Goal: Task Accomplishment & Management: Complete application form

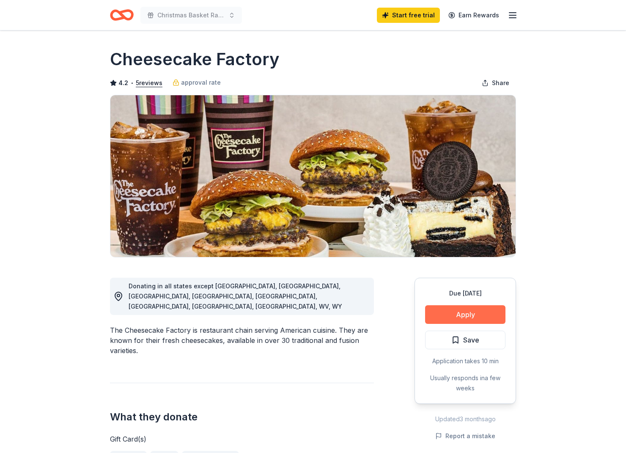
click at [475, 321] on button "Apply" at bounding box center [465, 314] width 80 height 19
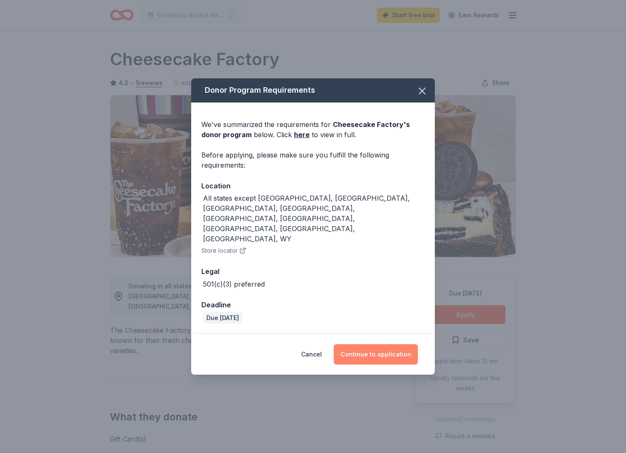
click at [378, 344] on button "Continue to application" at bounding box center [376, 354] width 84 height 20
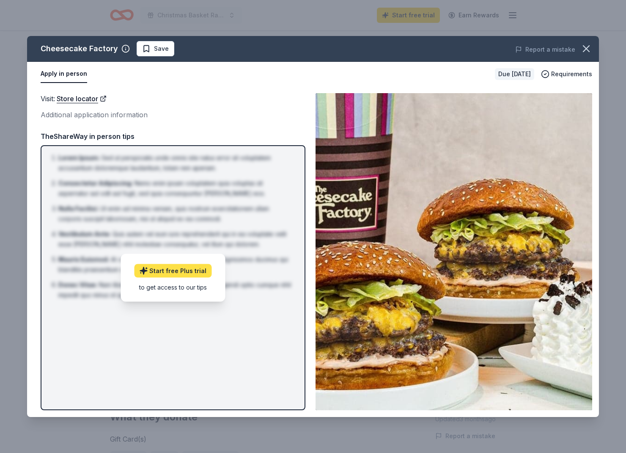
click at [175, 270] on link "Start free Plus trial" at bounding box center [172, 271] width 77 height 14
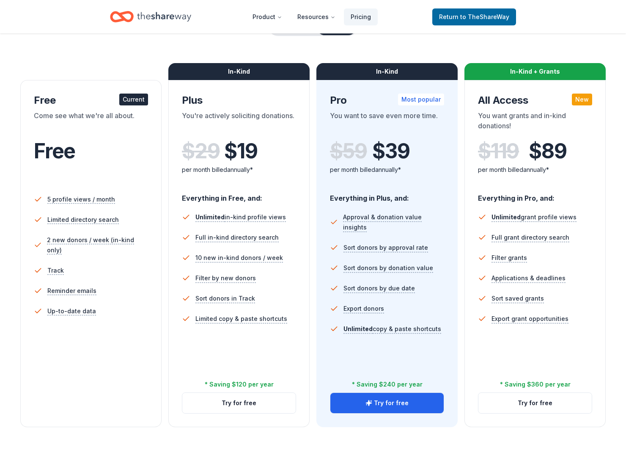
scroll to position [102, 0]
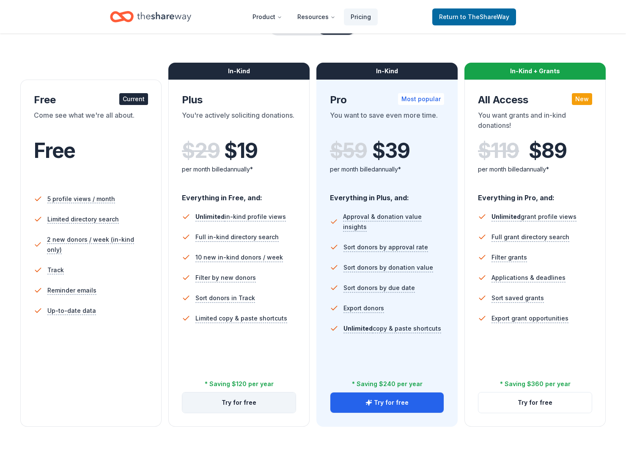
click at [235, 404] on button "Try for free" at bounding box center [238, 402] width 113 height 20
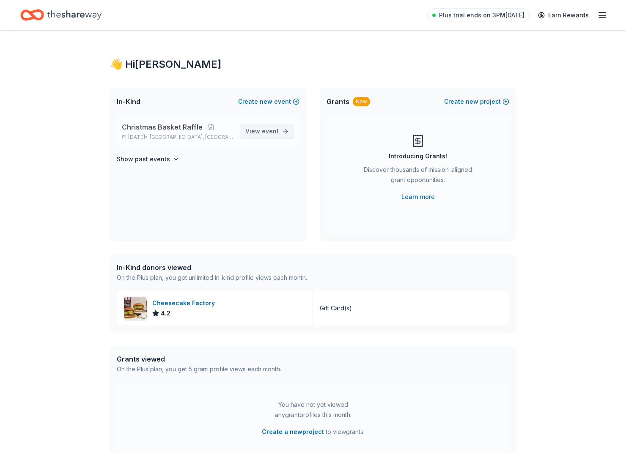
click at [248, 129] on span "View event" at bounding box center [261, 131] width 33 height 10
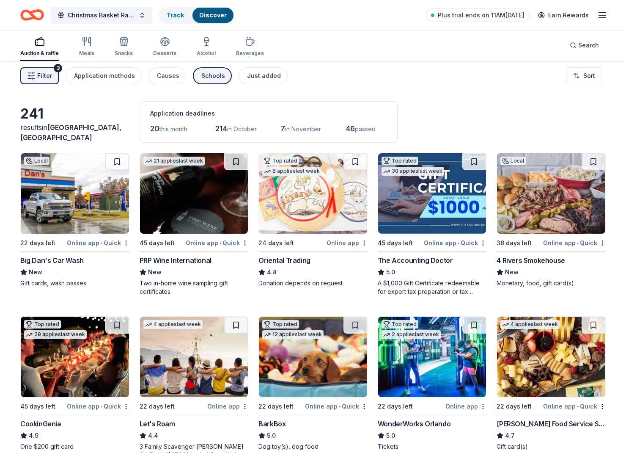
scroll to position [5, 0]
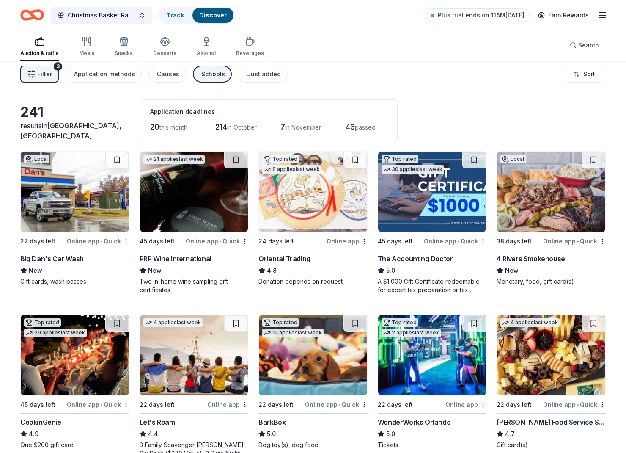
click at [84, 172] on img at bounding box center [75, 191] width 108 height 80
click at [93, 15] on span "Christmas Basket Raffle" at bounding box center [102, 15] width 68 height 10
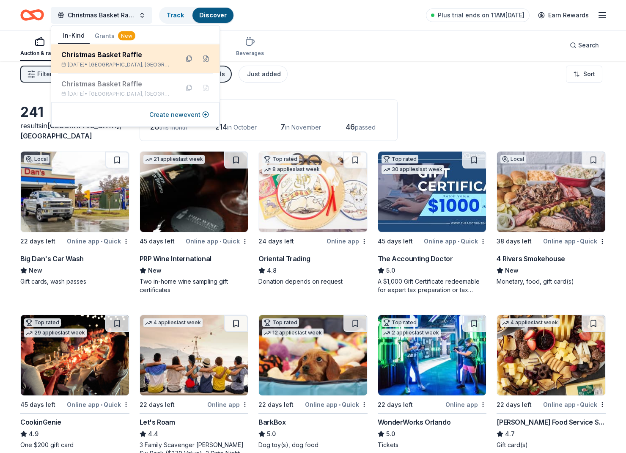
click at [96, 55] on div "Christmas Basket Raffle" at bounding box center [116, 55] width 111 height 10
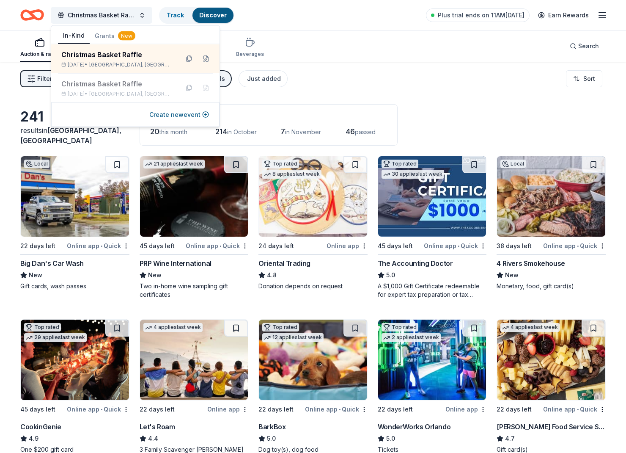
click at [377, 61] on div "Auction & raffle Meals Snacks Desserts Alcohol Beverages Search" at bounding box center [313, 45] width 586 height 31
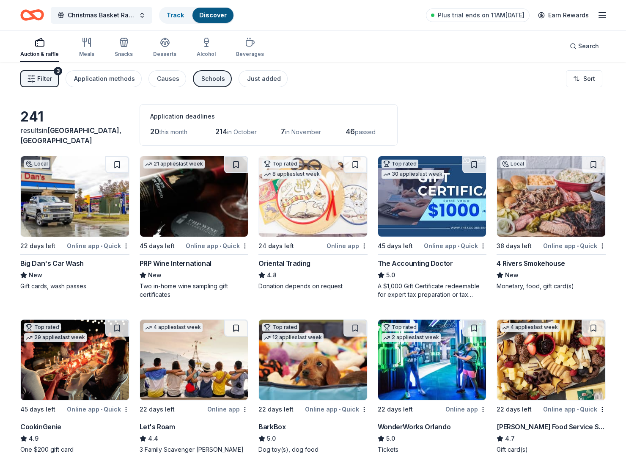
click at [599, 8] on div "Plus trial ends on 11AM, 9/26 Earn Rewards" at bounding box center [517, 15] width 182 height 20
click at [600, 14] on icon "button" at bounding box center [602, 15] width 10 height 10
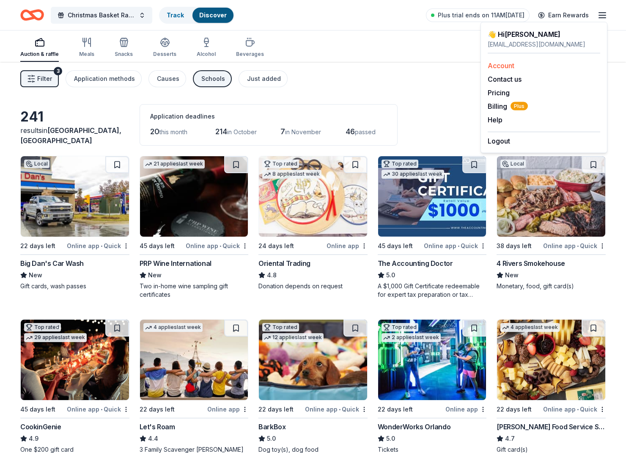
click at [511, 68] on link "Account" at bounding box center [501, 65] width 27 height 8
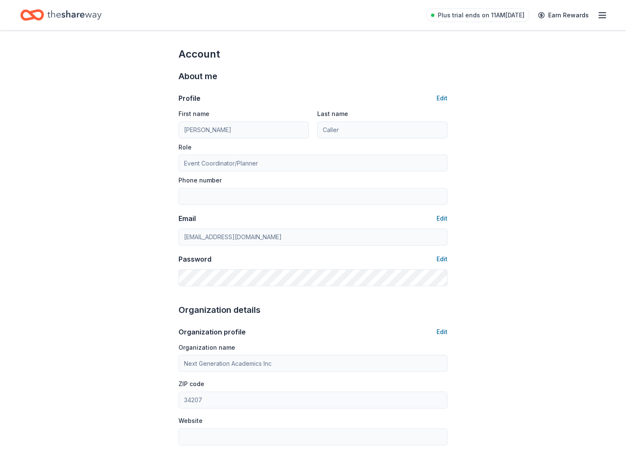
click at [22, 19] on icon "Home" at bounding box center [28, 15] width 13 height 8
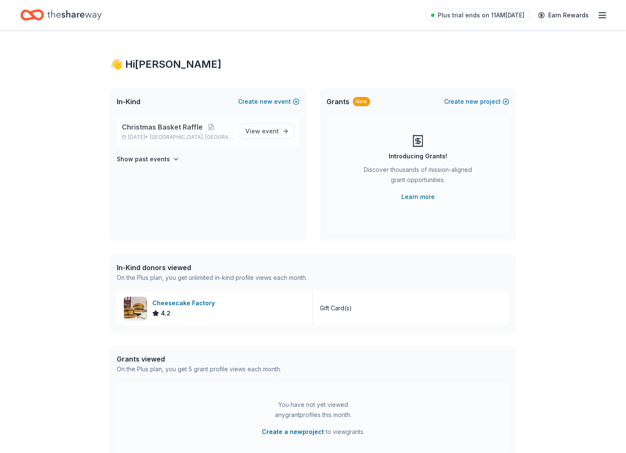
click at [205, 138] on span "Bayshore Gardens, FL" at bounding box center [191, 137] width 83 height 7
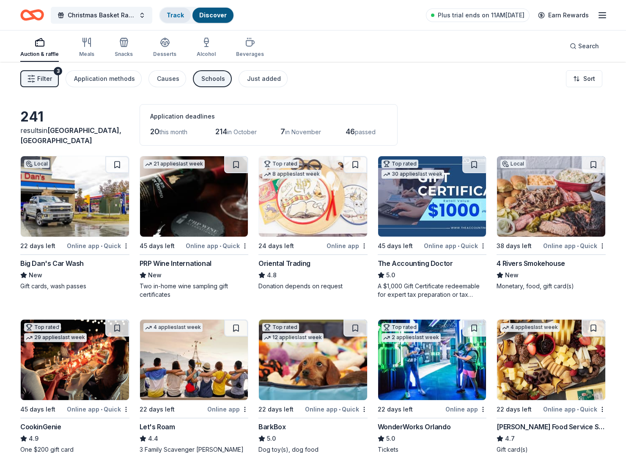
click at [177, 16] on link "Track" at bounding box center [175, 14] width 17 height 7
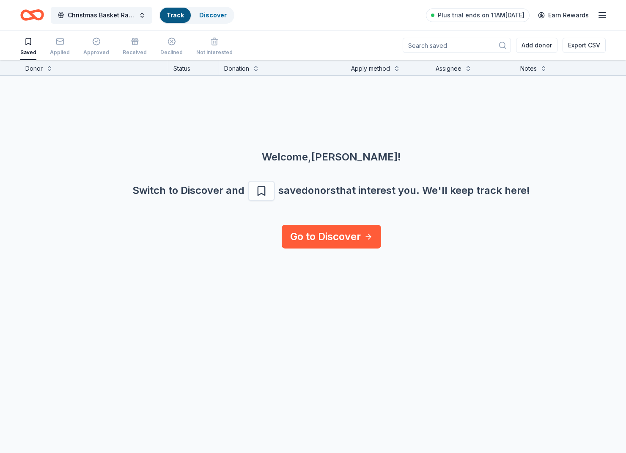
click at [598, 17] on icon "button" at bounding box center [602, 15] width 10 height 10
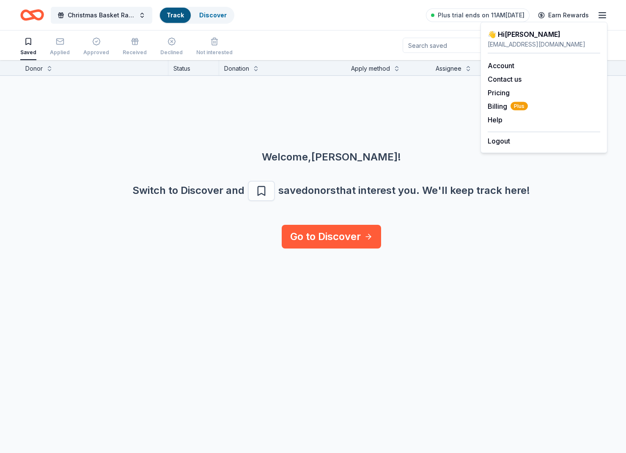
click at [360, 13] on div "Christmas Basket Raffle Track Discover Plus trial ends on 11AM, 9/26 Earn Rewar…" at bounding box center [313, 15] width 586 height 20
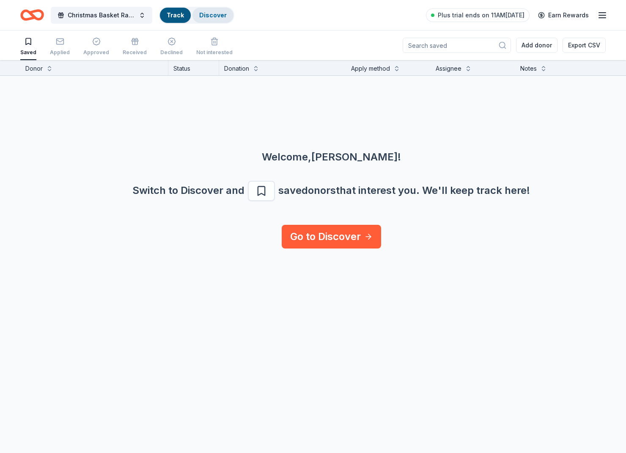
click at [209, 16] on link "Discover" at bounding box center [213, 14] width 28 height 7
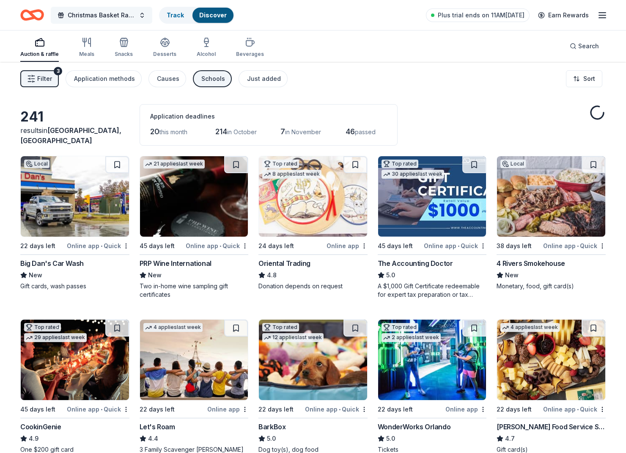
click at [78, 15] on span "Christmas Basket Raffle" at bounding box center [102, 15] width 68 height 10
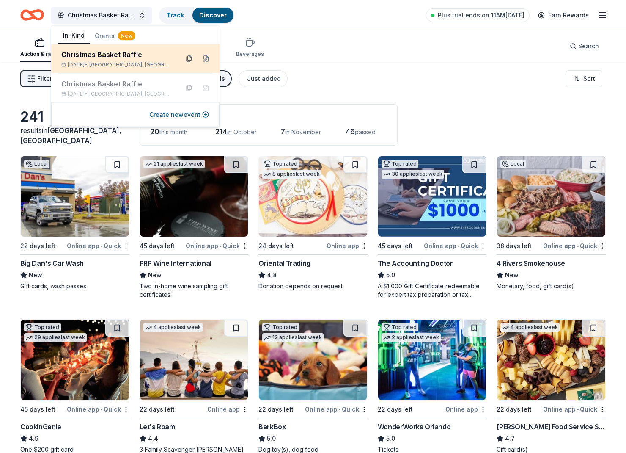
click at [190, 59] on button at bounding box center [189, 59] width 14 height 14
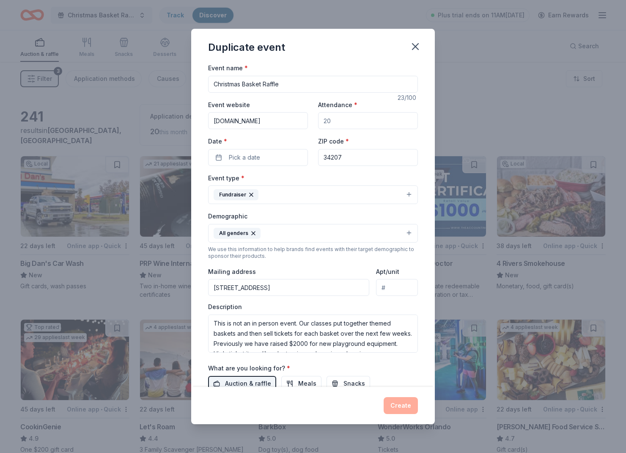
click at [342, 124] on input "Attendance *" at bounding box center [368, 120] width 100 height 17
type input "300"
click at [283, 154] on button "Pick a date" at bounding box center [258, 157] width 100 height 17
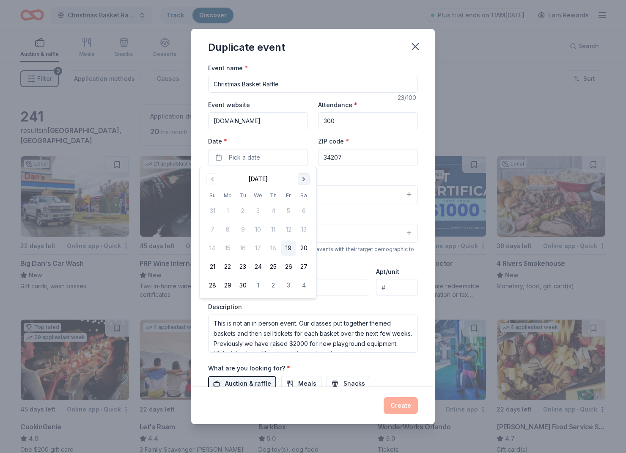
click at [300, 180] on button "Go to next month" at bounding box center [304, 179] width 12 height 12
click at [229, 251] on button "10" at bounding box center [227, 247] width 15 height 15
click at [228, 266] on button "17" at bounding box center [227, 266] width 15 height 15
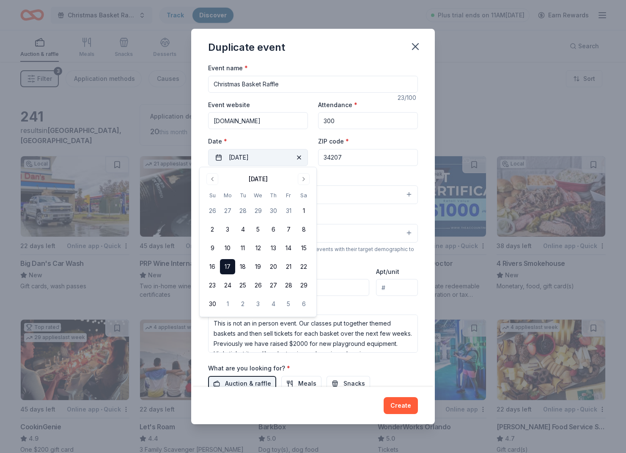
click at [302, 154] on span "button" at bounding box center [299, 157] width 10 height 10
click at [275, 156] on button "Pick a date" at bounding box center [258, 157] width 100 height 17
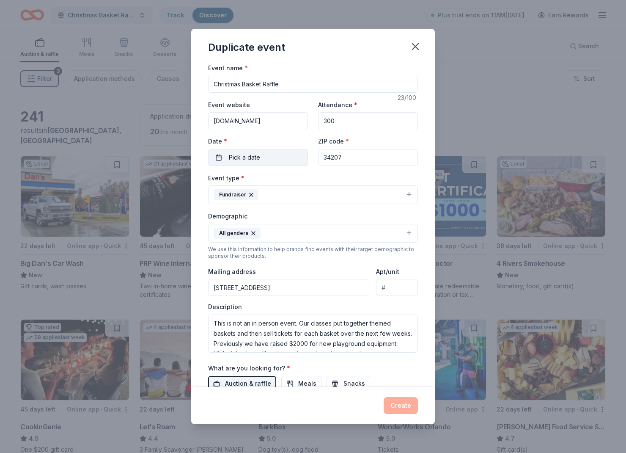
click at [278, 157] on button "Pick a date" at bounding box center [258, 157] width 100 height 17
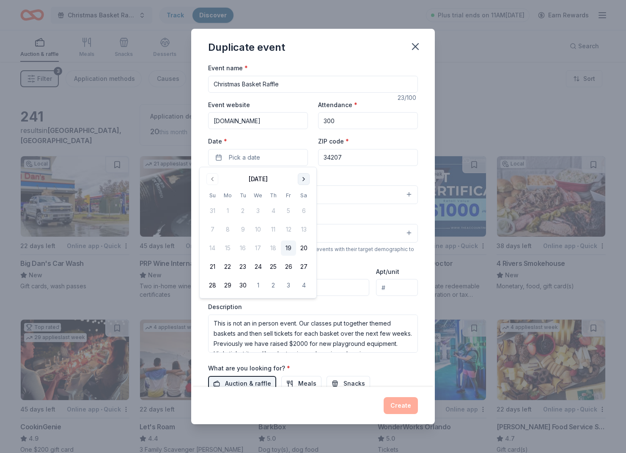
click at [303, 180] on button "Go to next month" at bounding box center [304, 179] width 12 height 12
click at [225, 267] on button "17" at bounding box center [227, 266] width 15 height 15
click at [325, 49] on div "Duplicate event" at bounding box center [313, 46] width 244 height 34
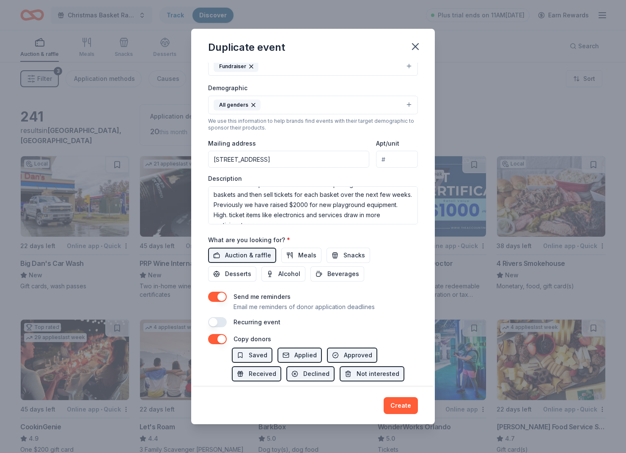
scroll to position [10, 0]
click at [340, 213] on textarea "This is not an in person event. Our classes put together themed baskets and the…" at bounding box center [313, 205] width 210 height 38
drag, startPoint x: 213, startPoint y: 190, endPoint x: 397, endPoint y: 231, distance: 188.0
click at [397, 231] on div "Event name * Christmas Basket Raffle 23 /100 Event website www.nextgenerationac…" at bounding box center [313, 130] width 210 height 393
paste textarea "Our Annual Christmas Raffle is one of the most exciting traditions at [School N…"
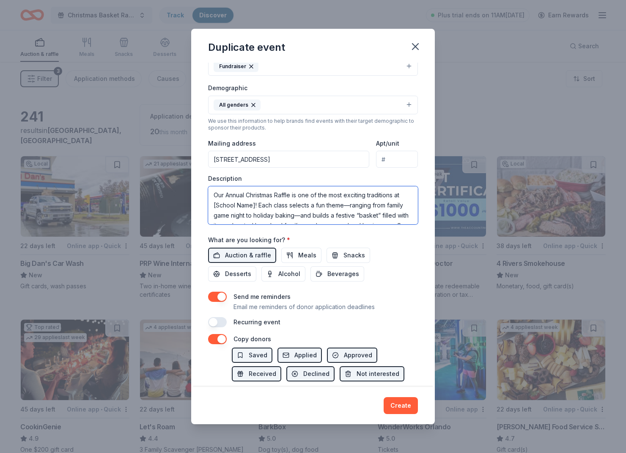
scroll to position [0, 0]
drag, startPoint x: 254, startPoint y: 204, endPoint x: 214, endPoint y: 205, distance: 40.6
click at [214, 205] on textarea "Our Annual Christmas Raffle is one of the most exciting traditions at [School N…" at bounding box center [313, 205] width 210 height 38
click at [369, 213] on textarea "Our Annual Christmas Raffle is one of the most exciting traditions at Next Gen!…" at bounding box center [313, 205] width 210 height 38
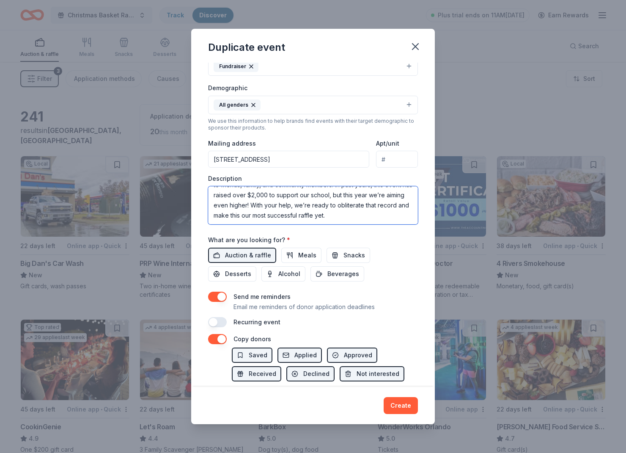
type textarea "Our Annual Christmas Raffle is one of the most exciting traditions at Next Gen!…"
click at [362, 234] on div "What are you looking for? * Auction & raffle Meals Snacks Desserts Alcohol Beve…" at bounding box center [313, 257] width 210 height 47
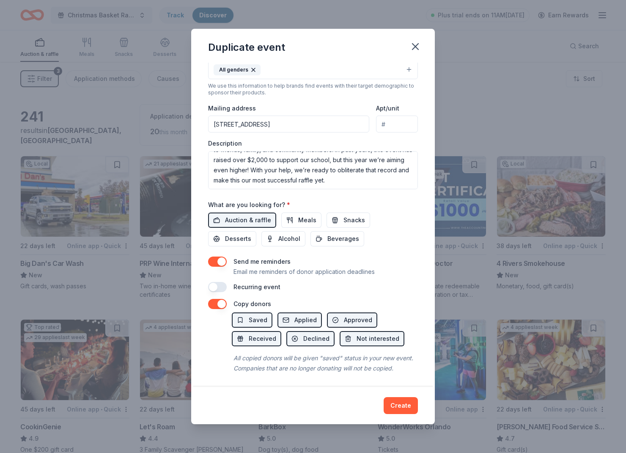
scroll to position [163, 0]
click at [396, 407] on button "Create" at bounding box center [401, 405] width 34 height 17
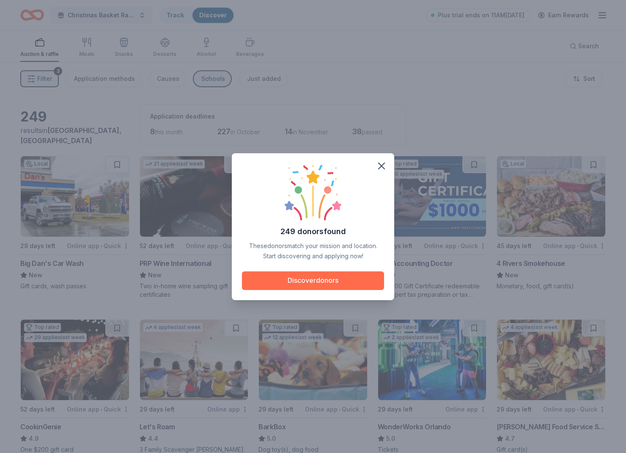
drag, startPoint x: 345, startPoint y: 283, endPoint x: 316, endPoint y: 278, distance: 29.4
click at [344, 283] on button "Discover donors" at bounding box center [313, 280] width 142 height 19
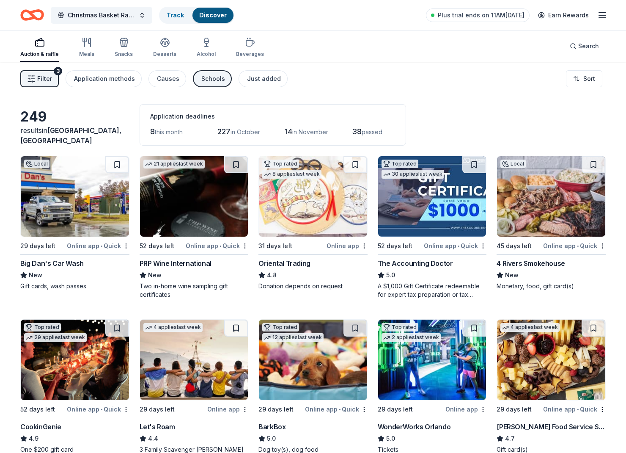
click at [116, 207] on img at bounding box center [75, 196] width 108 height 80
click at [139, 14] on button "Christmas Basket Raffle" at bounding box center [102, 15] width 102 height 17
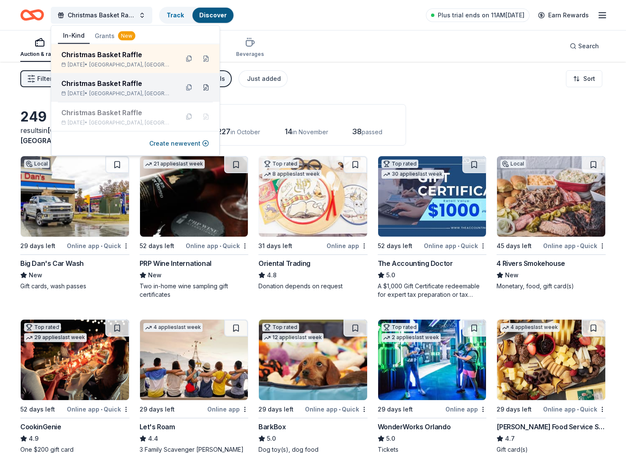
click at [208, 89] on button at bounding box center [206, 88] width 14 height 14
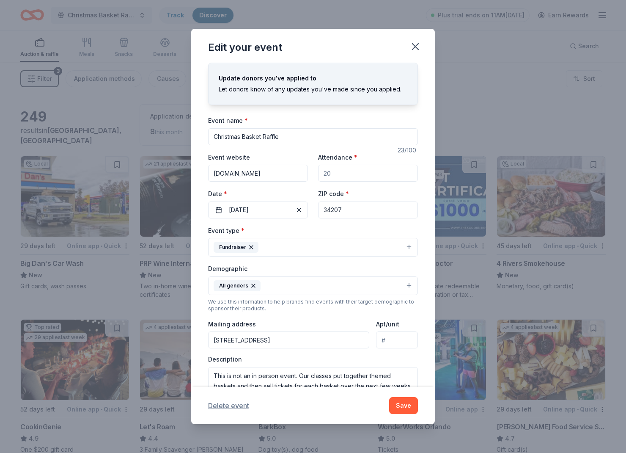
click at [236, 405] on button "Delete event" at bounding box center [228, 405] width 41 height 10
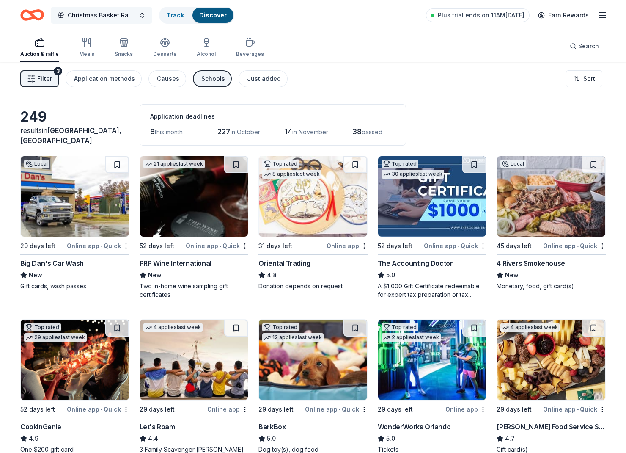
click at [137, 15] on button "Christmas Basket Raffle" at bounding box center [102, 15] width 102 height 17
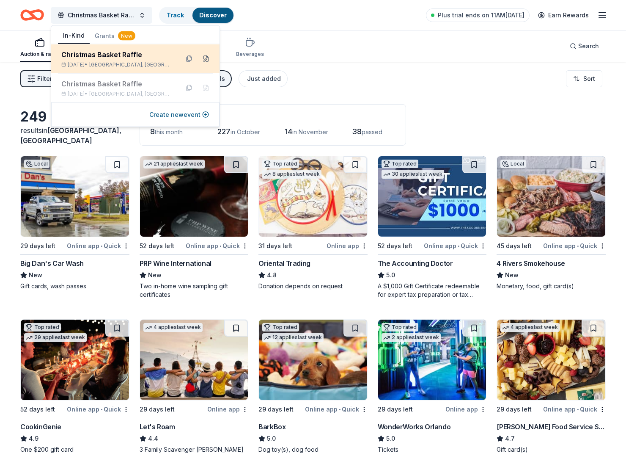
click at [205, 57] on button at bounding box center [206, 59] width 14 height 14
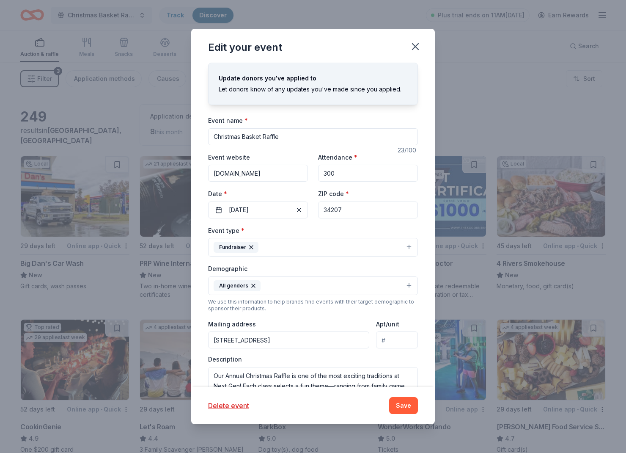
click at [213, 172] on input "www.nextgenerationacademics.org" at bounding box center [258, 173] width 100 height 17
click at [296, 174] on input "https://ww.nextgenerationacademics.org" at bounding box center [258, 173] width 100 height 17
type input "https://ww.nextgenerationacademics.org"
click at [407, 408] on button "Save" at bounding box center [403, 405] width 29 height 17
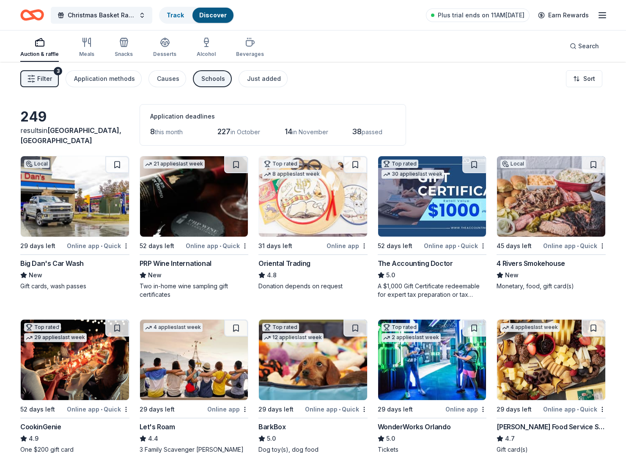
click at [602, 15] on line "button" at bounding box center [602, 15] width 7 height 0
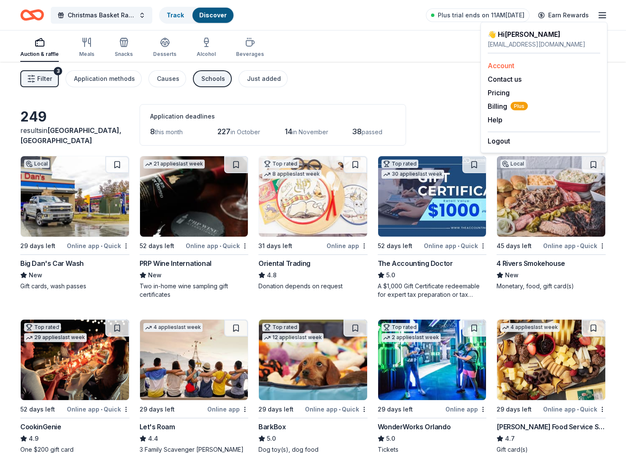
click at [498, 66] on link "Account" at bounding box center [501, 65] width 27 height 8
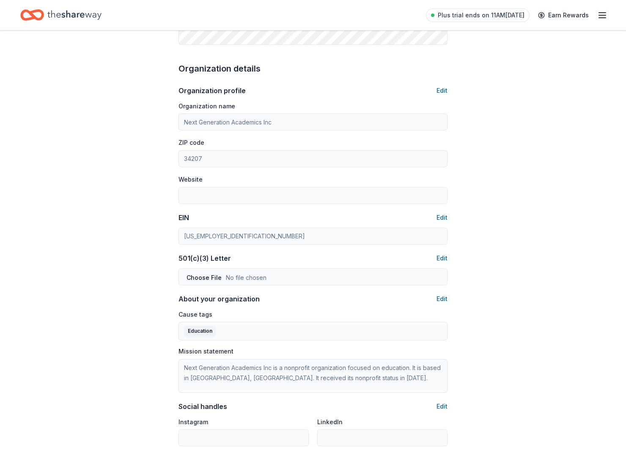
scroll to position [265, 0]
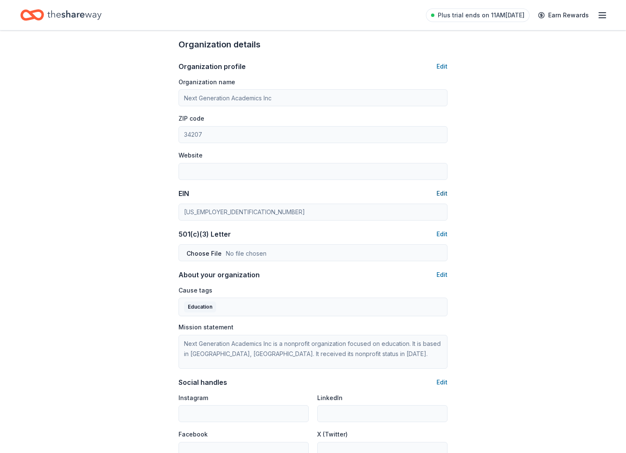
click at [442, 194] on button "Edit" at bounding box center [442, 193] width 11 height 10
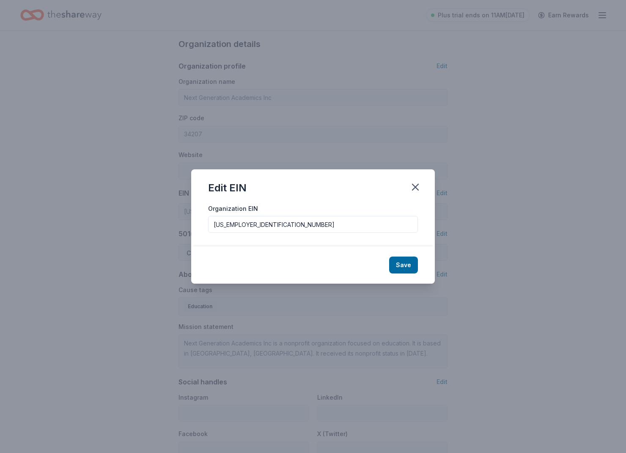
drag, startPoint x: 236, startPoint y: 222, endPoint x: 250, endPoint y: 223, distance: 14.4
click at [236, 222] on input "[US_EMPLOYER_IDENTIFICATION_NUMBER]" at bounding box center [313, 224] width 210 height 17
type input "46-4858145"
click at [402, 263] on button "Save" at bounding box center [403, 264] width 29 height 17
type input "46-4858145"
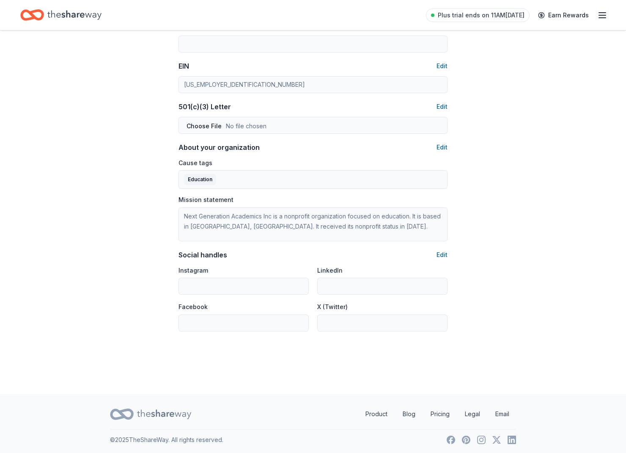
scroll to position [392, 0]
click at [444, 251] on button "Edit" at bounding box center [442, 255] width 11 height 10
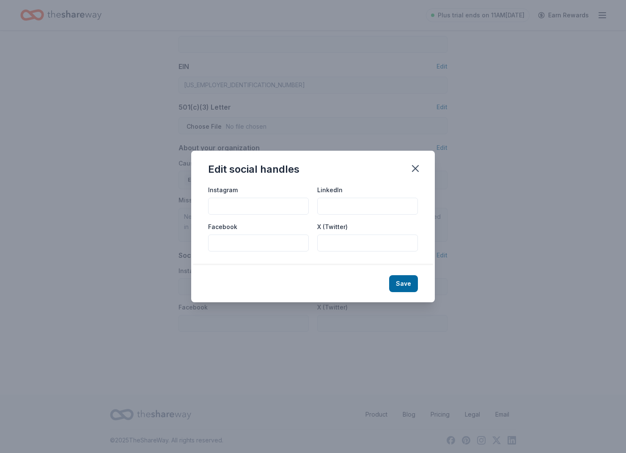
click at [278, 248] on input "Facebook" at bounding box center [258, 242] width 101 height 17
paste input "https://www.facebook.com/NextGenerationAcademics"
type input "https://www.facebook.com/NextGenerationAcademics"
click at [402, 278] on button "Save" at bounding box center [403, 283] width 29 height 17
type input "https://www.facebook.com/NextGenerationAcademics"
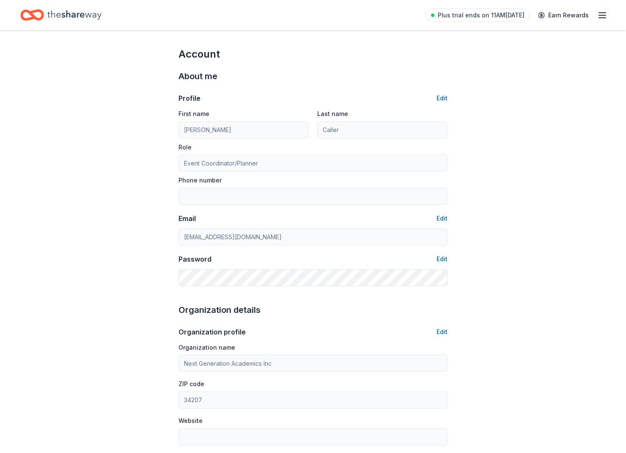
scroll to position [0, 0]
click at [34, 11] on icon "Home" at bounding box center [36, 15] width 13 height 8
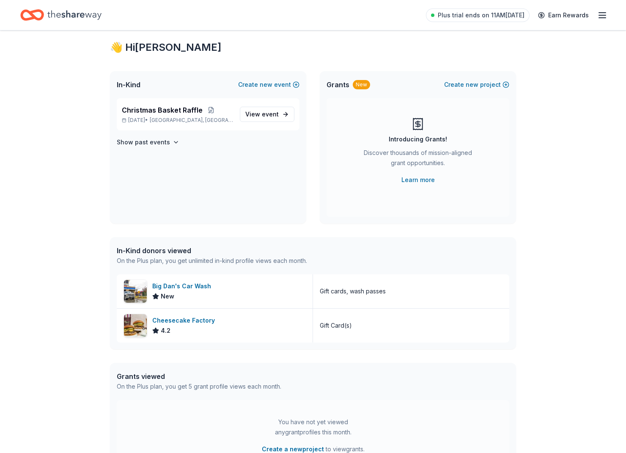
scroll to position [21, 0]
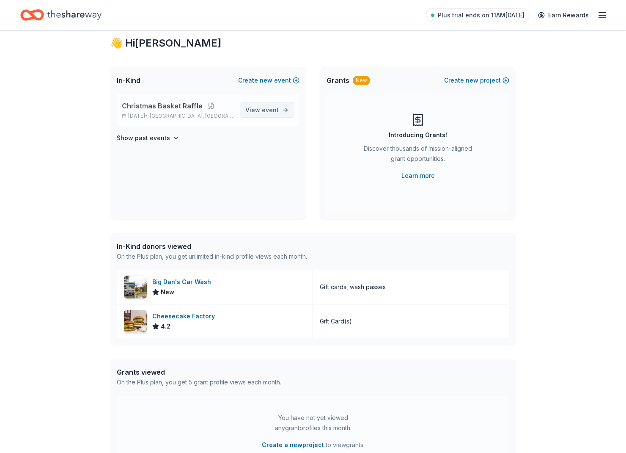
click at [273, 111] on span "event" at bounding box center [270, 109] width 17 height 7
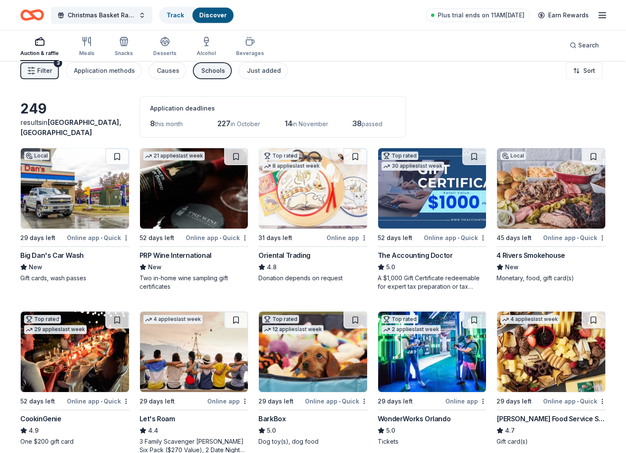
scroll to position [9, 0]
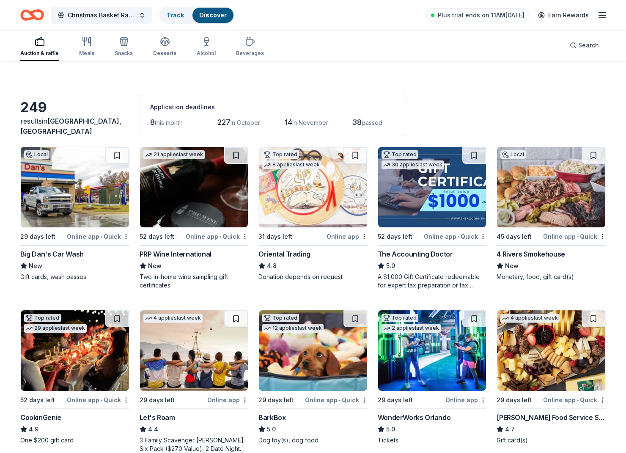
click at [61, 184] on img at bounding box center [75, 187] width 108 height 80
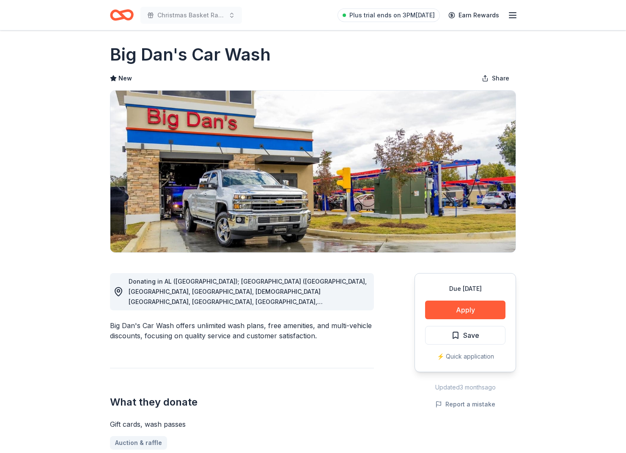
scroll to position [5, 0]
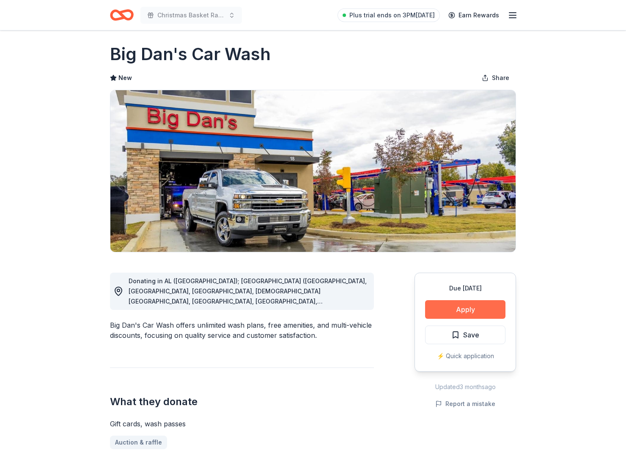
click at [484, 312] on button "Apply" at bounding box center [465, 309] width 80 height 19
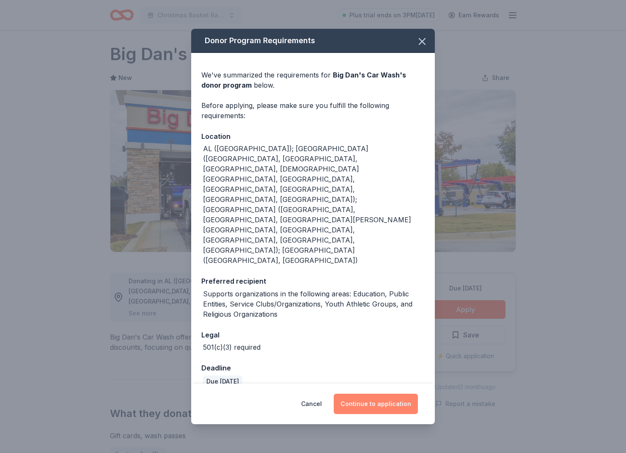
click at [397, 393] on button "Continue to application" at bounding box center [376, 403] width 84 height 20
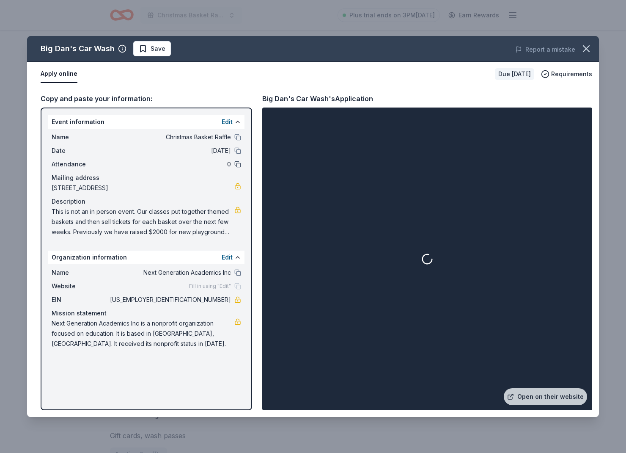
click at [234, 165] on button at bounding box center [237, 164] width 7 height 7
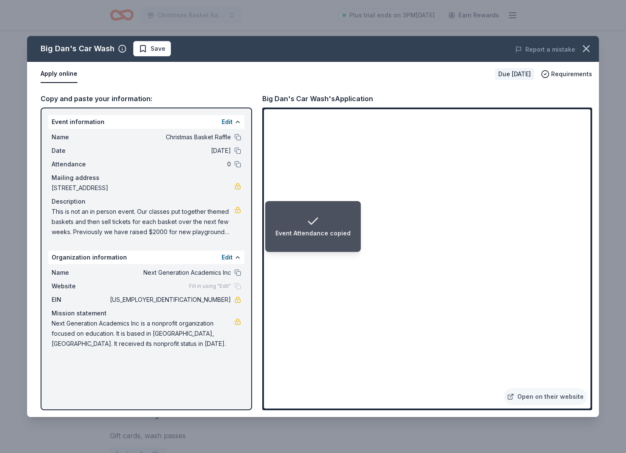
click at [229, 166] on span "0" at bounding box center [169, 164] width 123 height 10
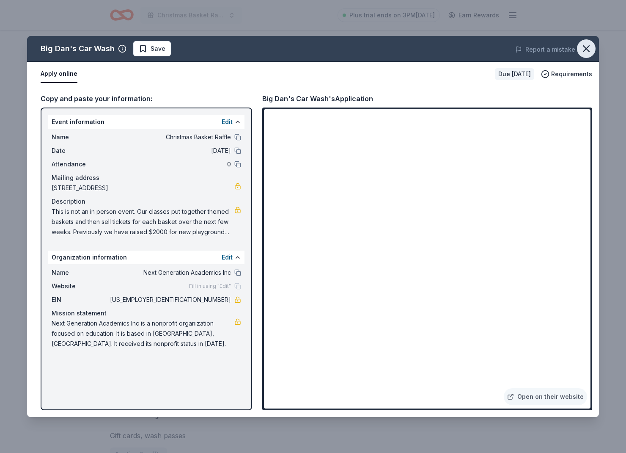
click at [585, 51] on icon "button" at bounding box center [586, 49] width 12 height 12
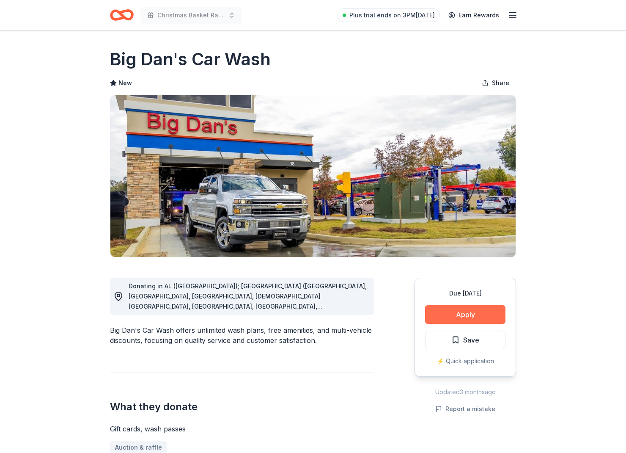
click at [490, 311] on button "Apply" at bounding box center [465, 314] width 80 height 19
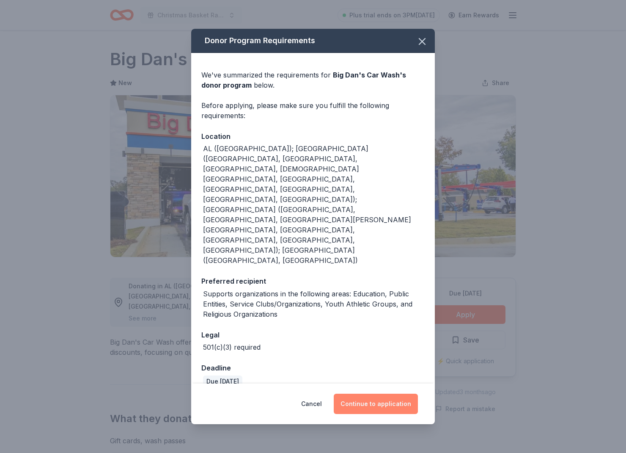
drag, startPoint x: 380, startPoint y: 365, endPoint x: 374, endPoint y: 360, distance: 7.5
click at [379, 393] on button "Continue to application" at bounding box center [376, 403] width 84 height 20
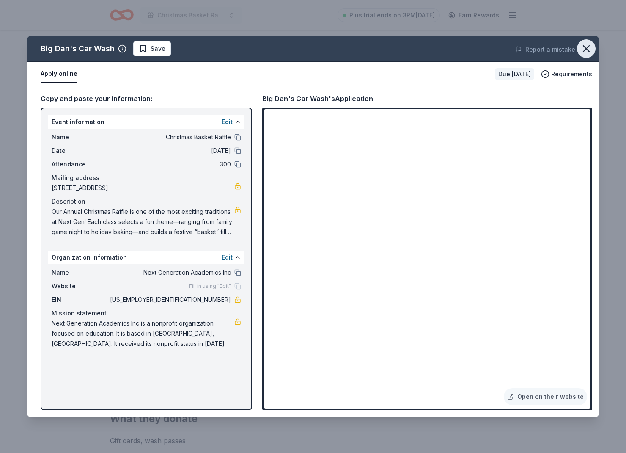
click at [588, 52] on icon "button" at bounding box center [586, 49] width 12 height 12
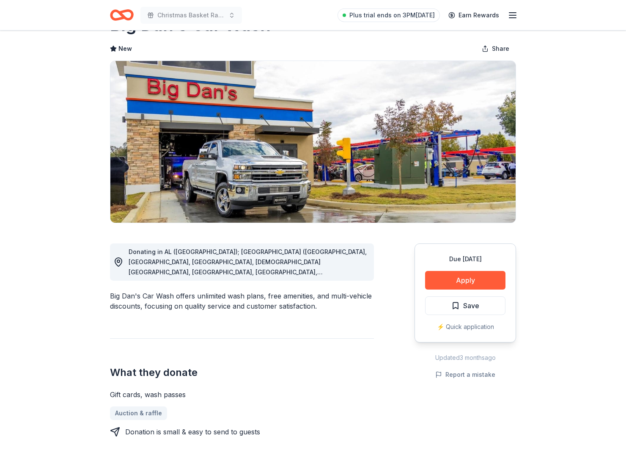
scroll to position [35, 0]
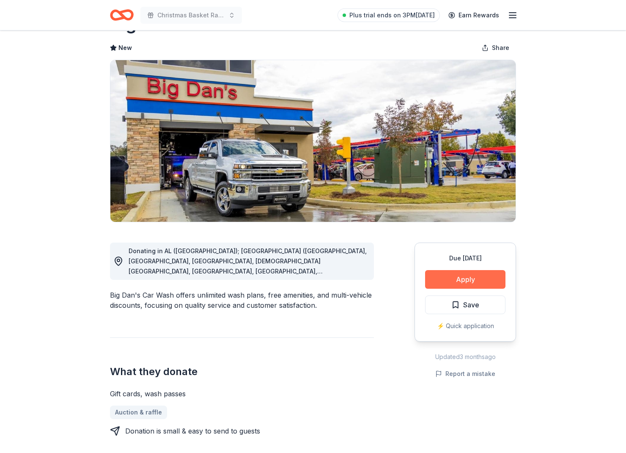
click at [451, 274] on button "Apply" at bounding box center [465, 279] width 80 height 19
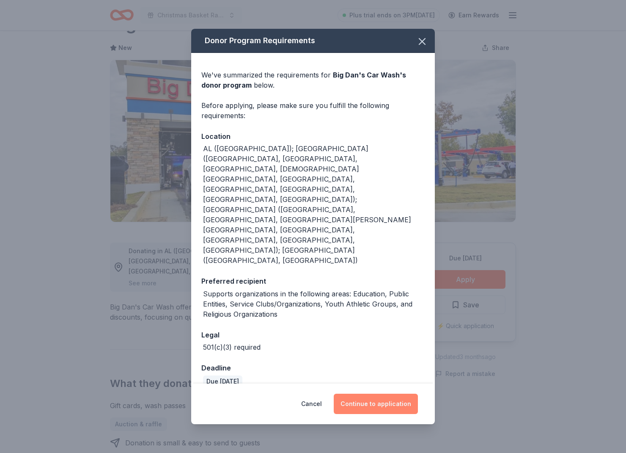
click at [382, 393] on button "Continue to application" at bounding box center [376, 403] width 84 height 20
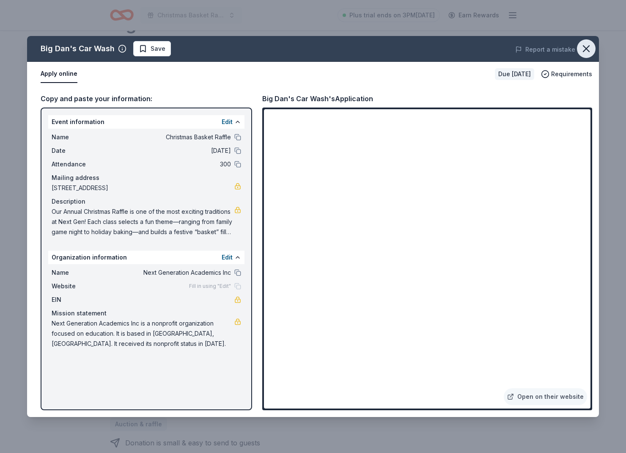
click at [584, 48] on icon "button" at bounding box center [586, 49] width 12 height 12
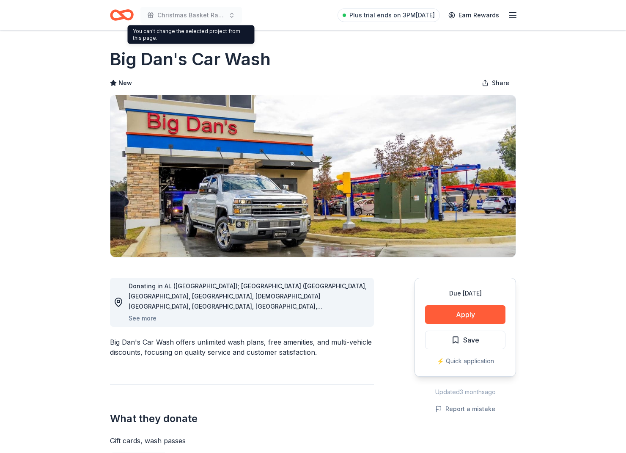
scroll to position [0, 0]
click at [116, 19] on icon "Home" at bounding box center [117, 15] width 13 height 8
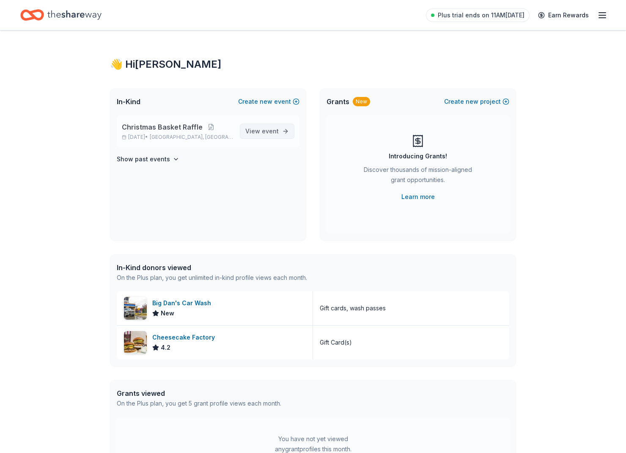
click at [271, 132] on span "event" at bounding box center [270, 130] width 17 height 7
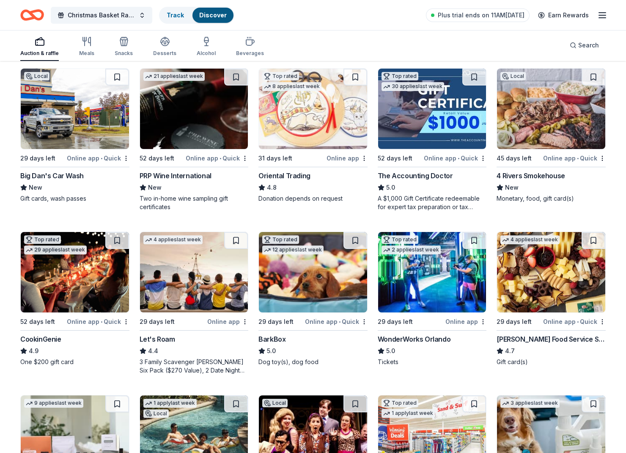
scroll to position [89, 0]
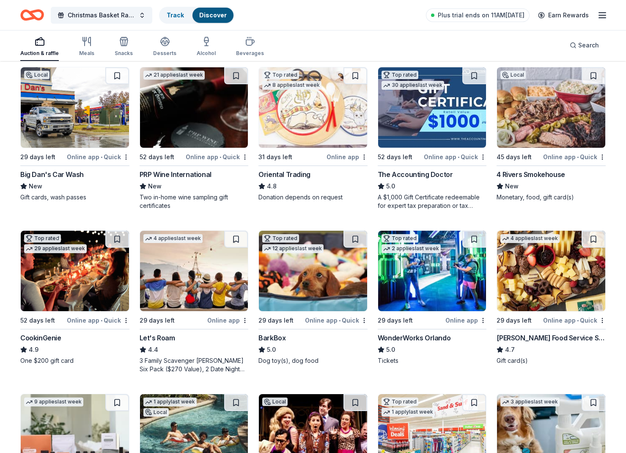
click at [195, 118] on img at bounding box center [194, 107] width 108 height 80
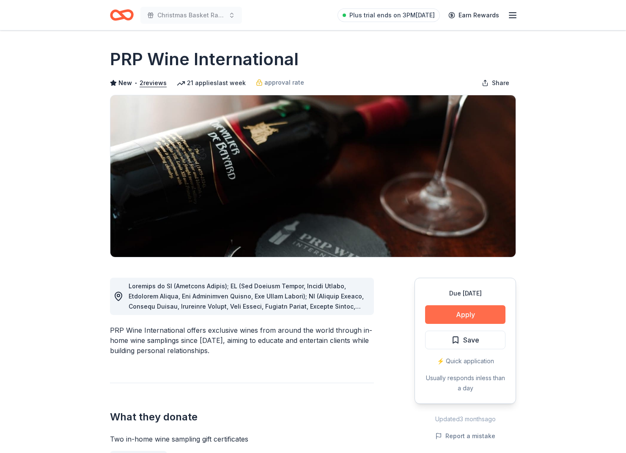
click at [465, 310] on button "Apply" at bounding box center [465, 314] width 80 height 19
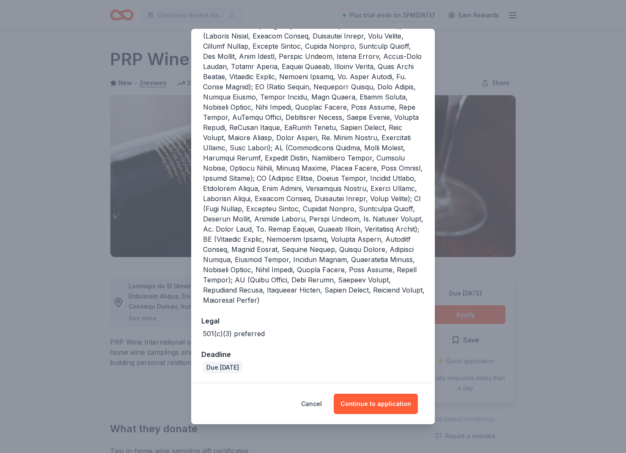
scroll to position [143, 0]
click at [377, 404] on button "Continue to application" at bounding box center [376, 403] width 84 height 20
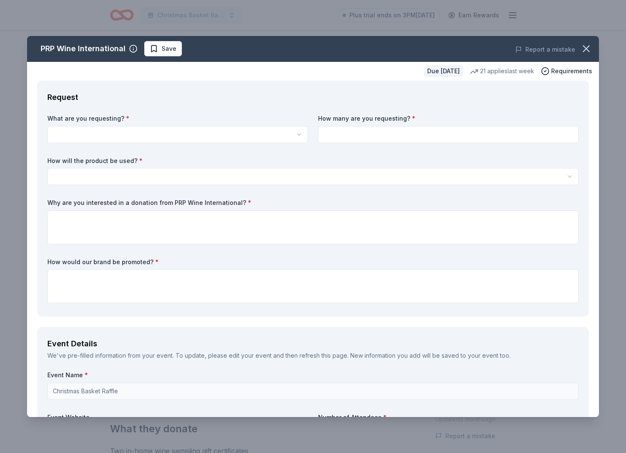
click at [116, 130] on html "Christmas Basket Raffle Plus trial ends on 3PM[DATE] Earn Rewards Due [DATE] Sh…" at bounding box center [313, 226] width 626 height 453
select select "Two in-home wine sampling gift certificates"
click at [366, 129] on input at bounding box center [448, 134] width 261 height 17
type input "300"
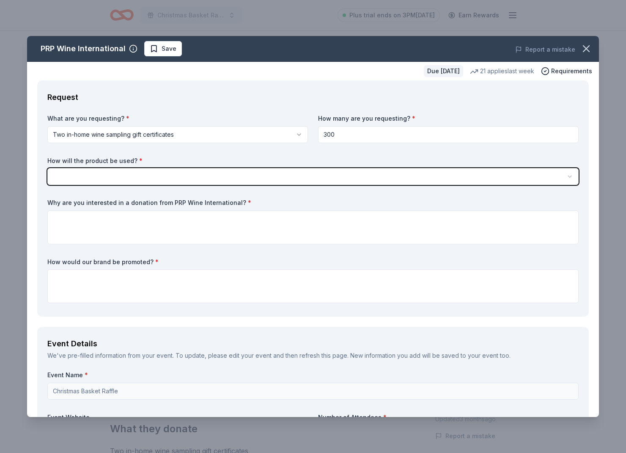
click at [313, 176] on button "button" at bounding box center [312, 176] width 531 height 17
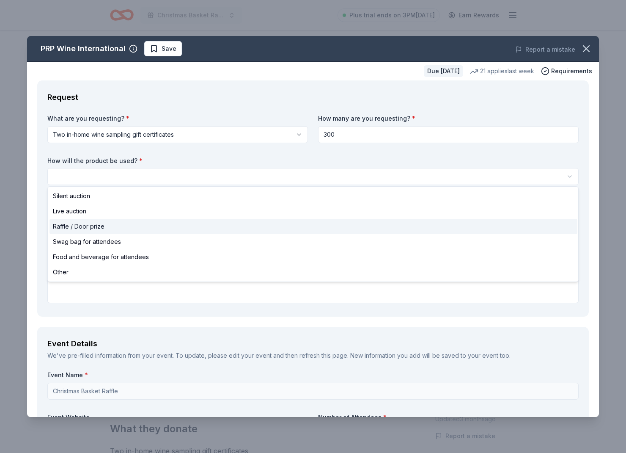
select select "raffleDoorPrize"
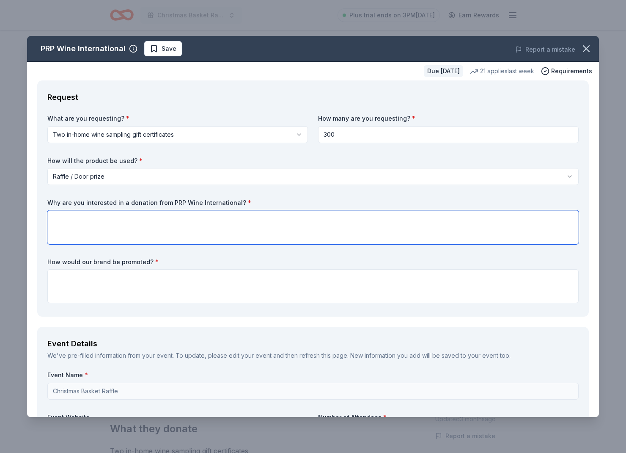
click at [99, 226] on textarea at bounding box center [312, 227] width 531 height 34
type textarea "We are interested in higher value and quality items that our population otherwi…"
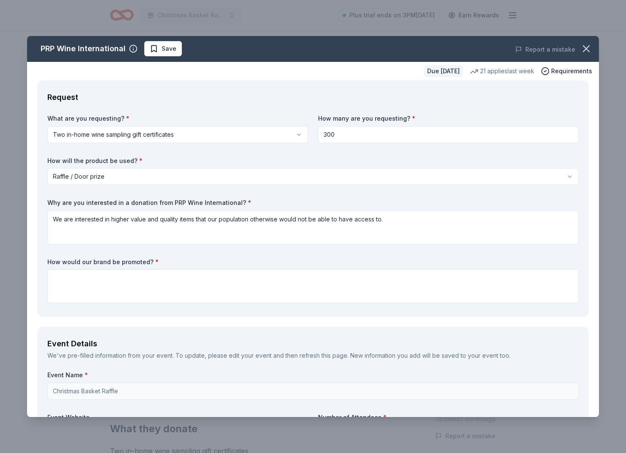
click at [120, 303] on div "What are you requesting? * Two in-home wine sampling gift certificates Two in-h…" at bounding box center [312, 210] width 531 height 192
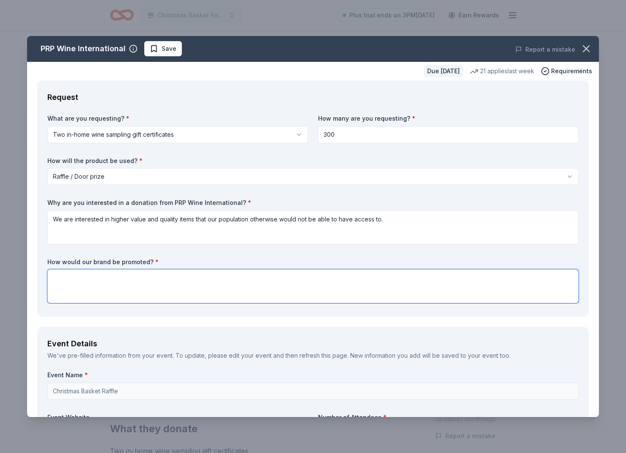
click at [127, 296] on textarea at bounding box center [312, 286] width 531 height 34
